Goal: Use online tool/utility: Use online tool/utility

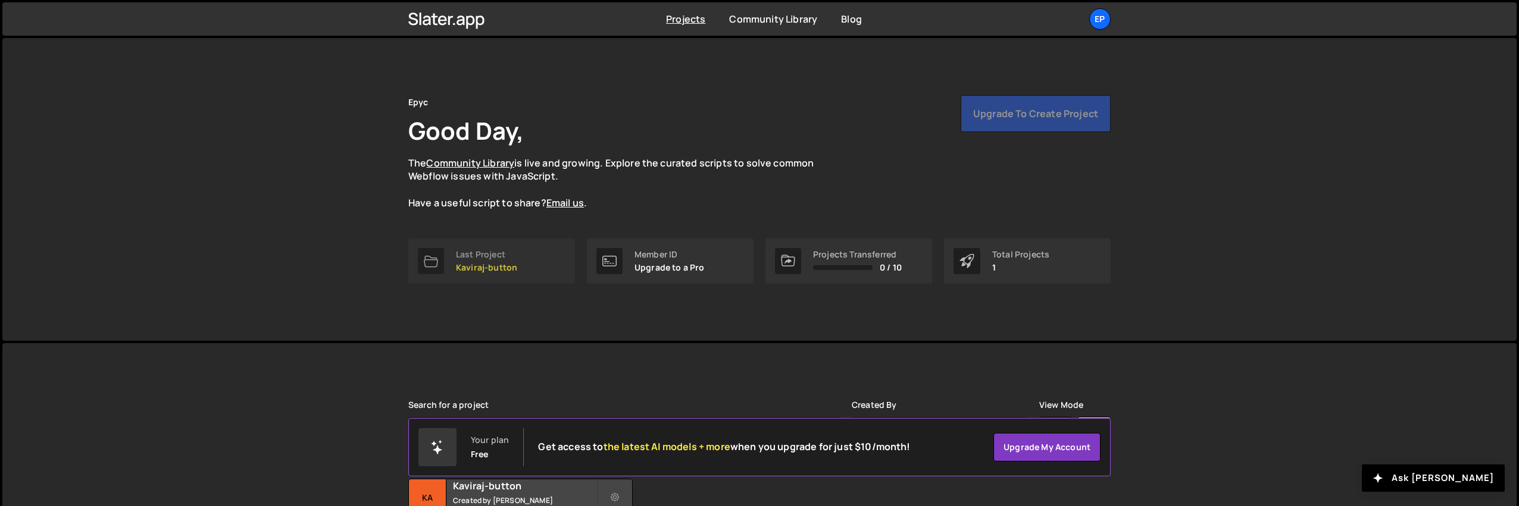
click at [493, 263] on p "Kaviraj-button" at bounding box center [486, 268] width 61 height 10
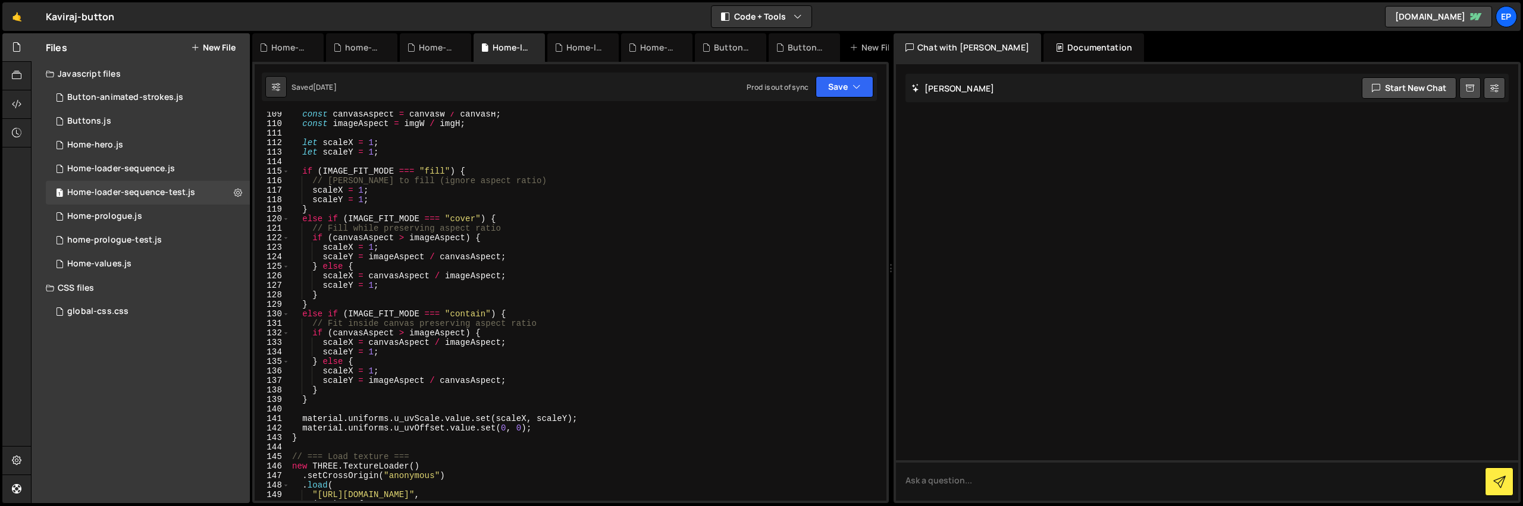
scroll to position [979, 0]
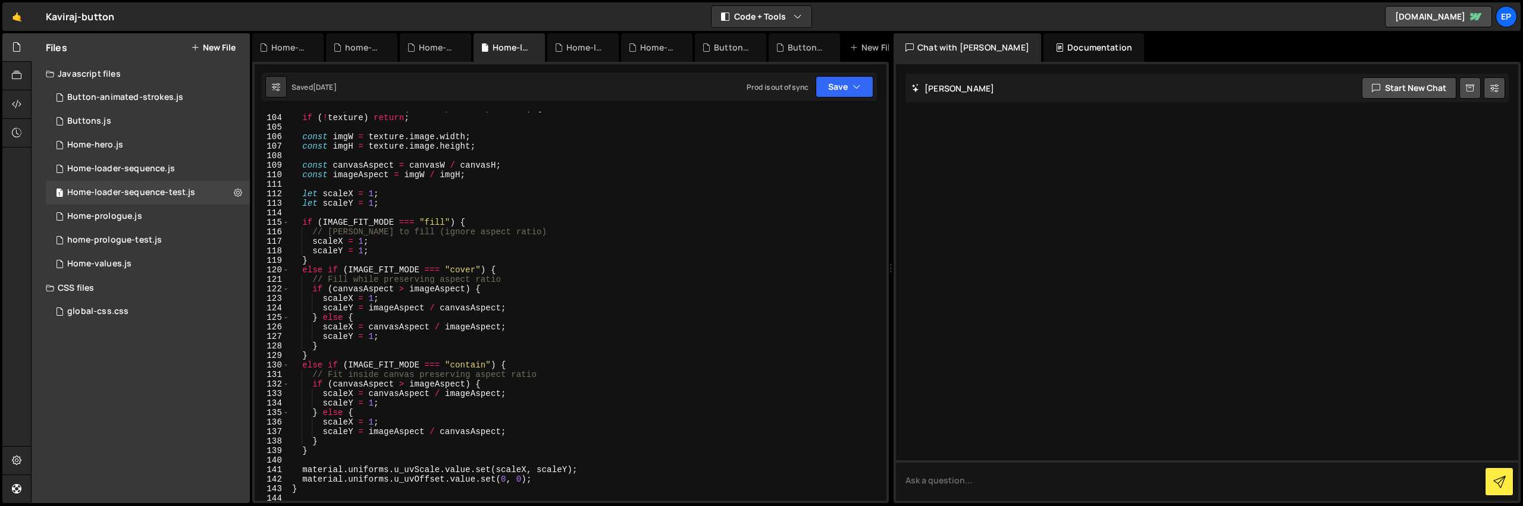
click at [472, 370] on div "function updateUVScale ( canvasW , canvasH , texture ) { if ( ! texture ) retur…" at bounding box center [586, 308] width 592 height 408
click at [472, 363] on div "function updateUVScale ( canvasW , canvasH , texture ) { if ( ! texture ) retur…" at bounding box center [586, 308] width 592 height 408
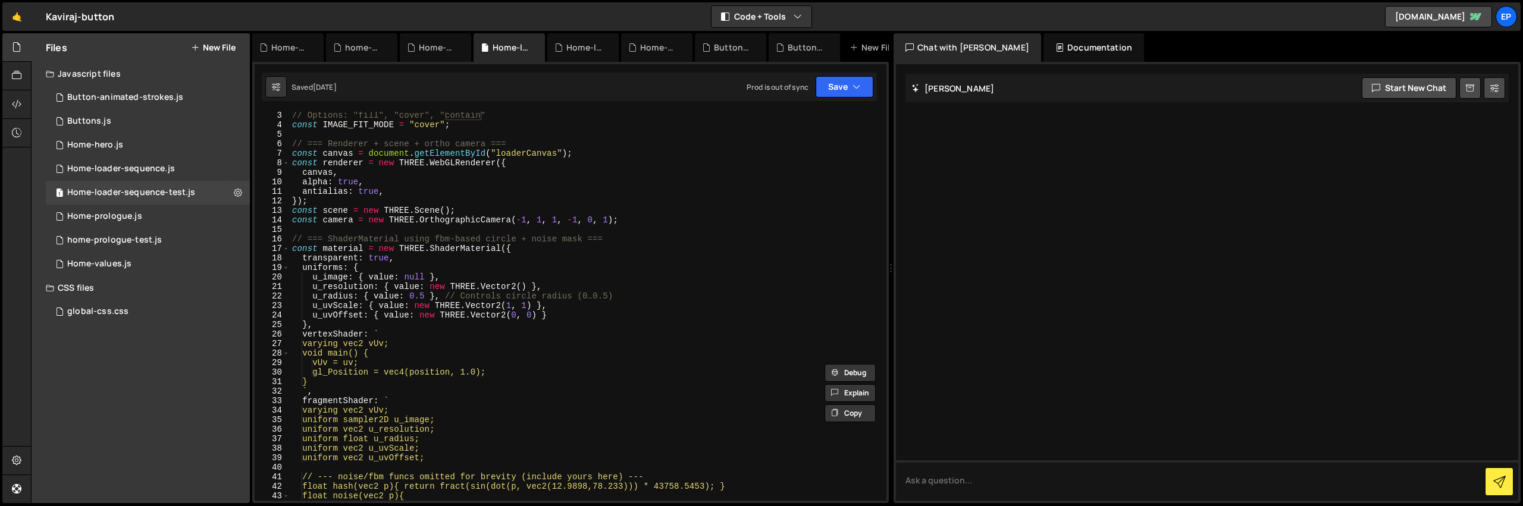
scroll to position [0, 0]
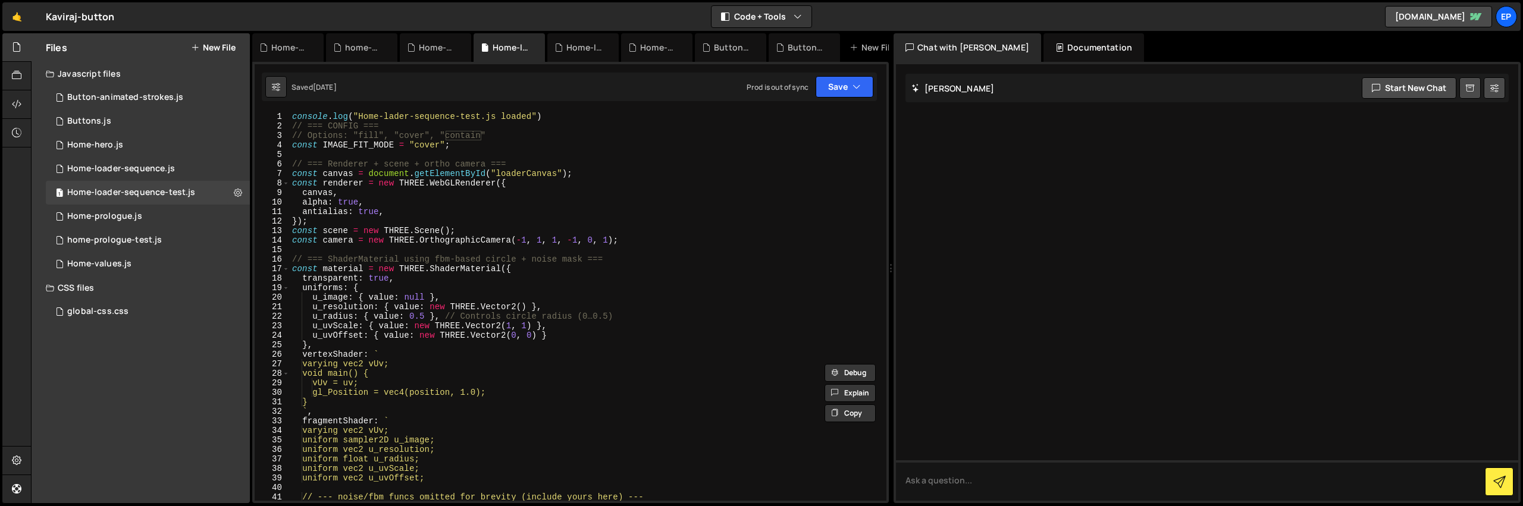
click at [430, 143] on div "console . log ( "Home-lader-sequence-test.js loaded" ) // === CONFIG === // Opt…" at bounding box center [586, 316] width 592 height 408
click at [427, 145] on div "console . log ( "Home-lader-sequence-test.js loaded" ) // === CONFIG === // Opt…" at bounding box center [586, 316] width 592 height 408
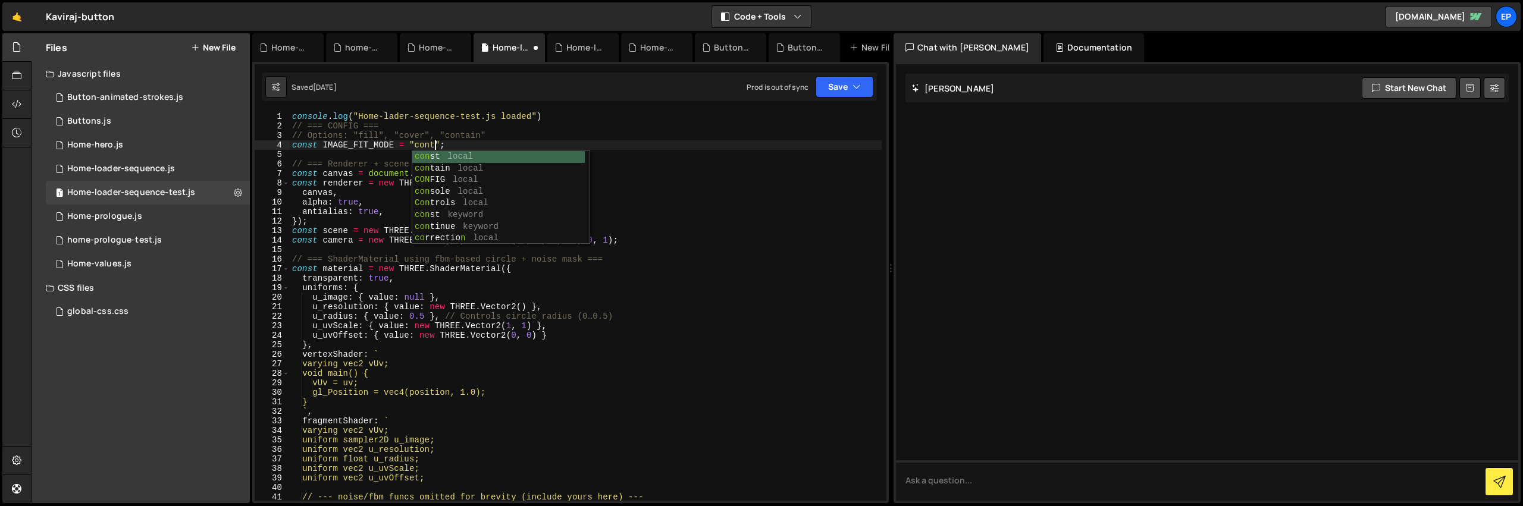
scroll to position [0, 11]
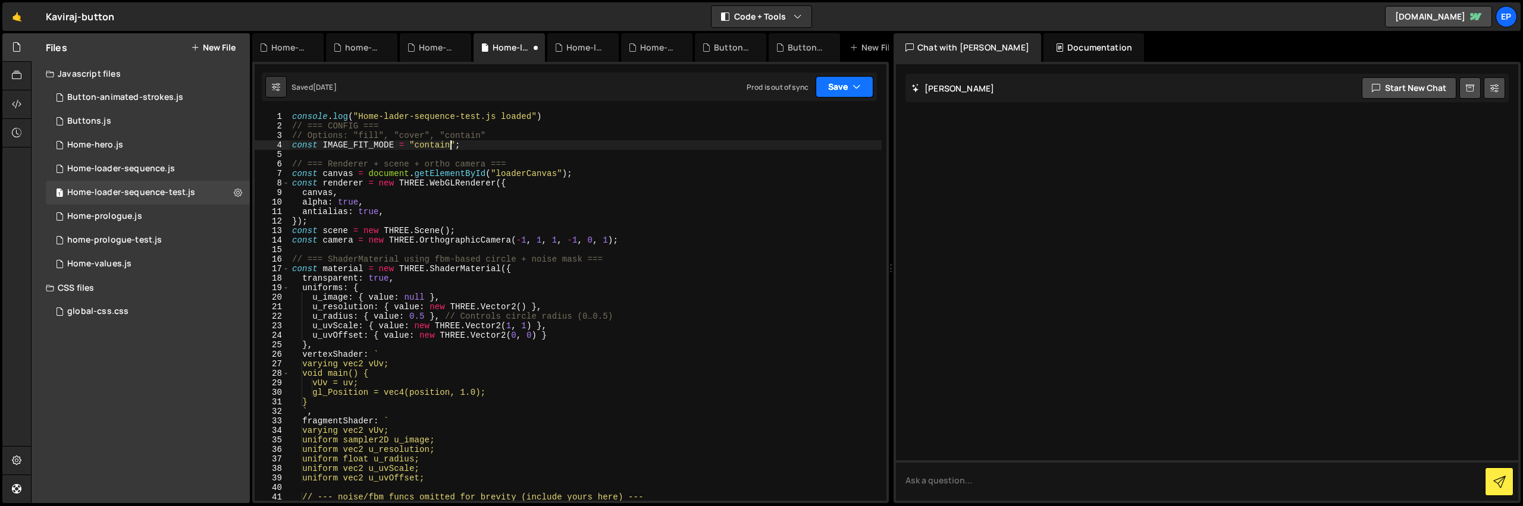
type textarea "const IMAGE_FIT_MODE = "contain";"
click at [847, 89] on button "Save" at bounding box center [845, 86] width 58 height 21
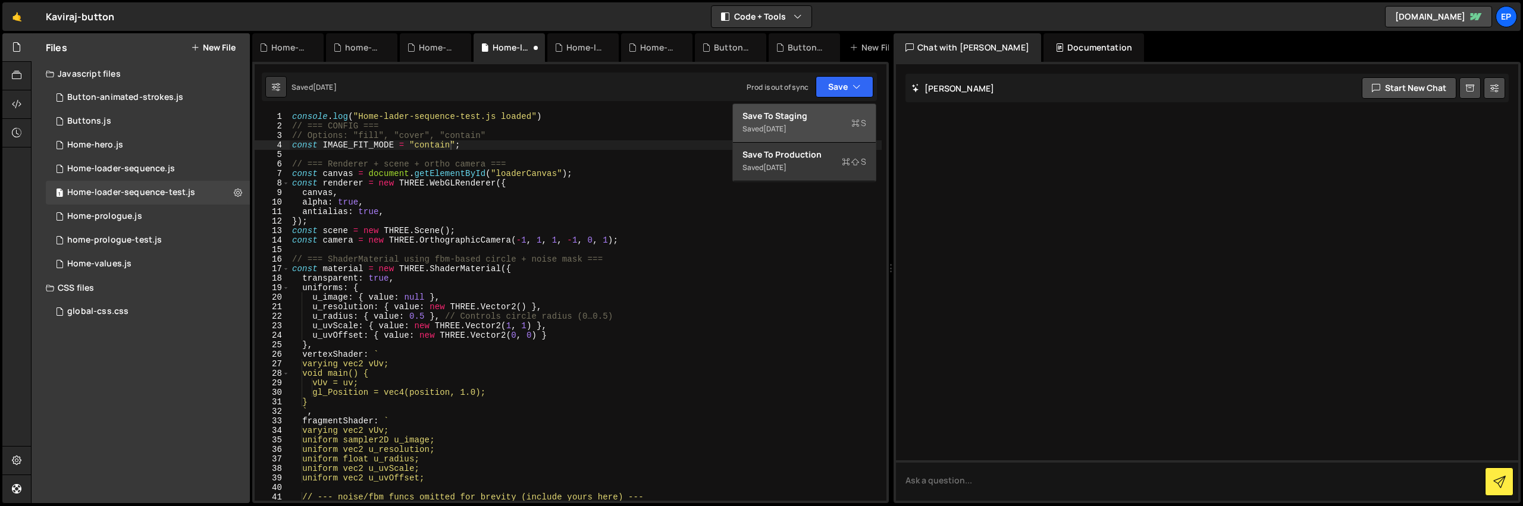
click at [825, 118] on div "Save to Staging S" at bounding box center [805, 116] width 124 height 12
